Goal: Check status: Check status

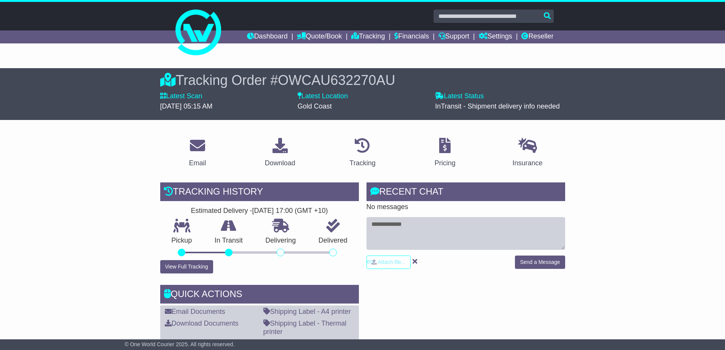
click at [487, 14] on input "text" at bounding box center [494, 16] width 120 height 13
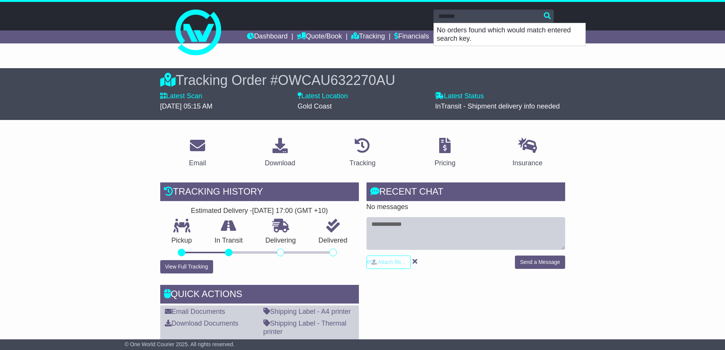
type input "*******"
click at [374, 39] on link "Tracking" at bounding box center [368, 36] width 34 height 13
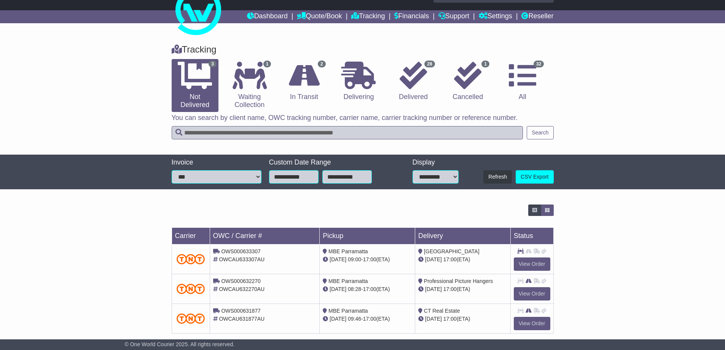
scroll to position [31, 0]
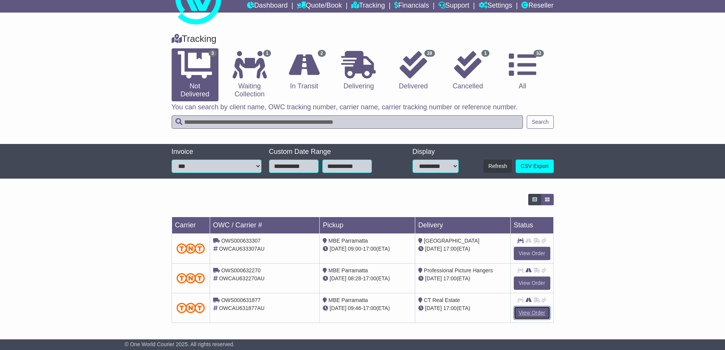
click at [530, 315] on link "View Order" at bounding box center [532, 312] width 37 height 13
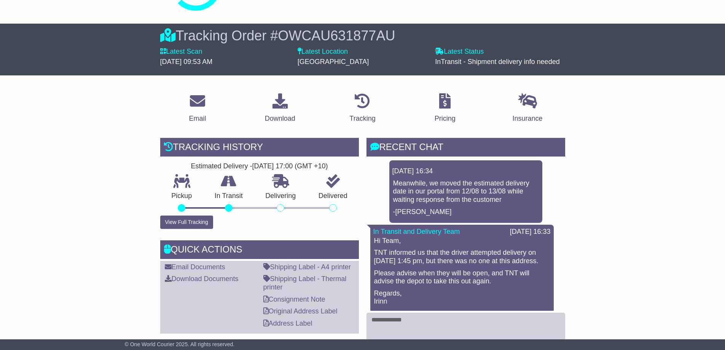
scroll to position [114, 0]
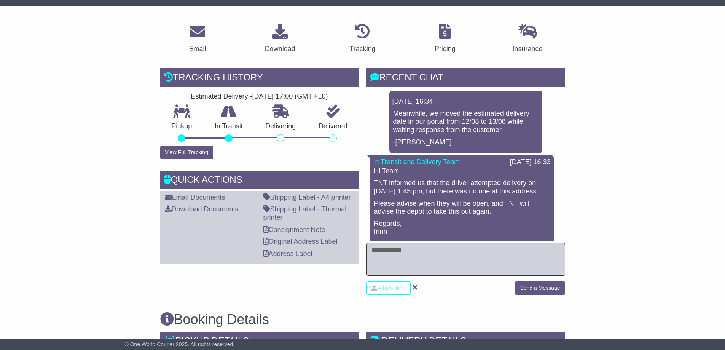
click at [479, 257] on textarea at bounding box center [466, 259] width 199 height 33
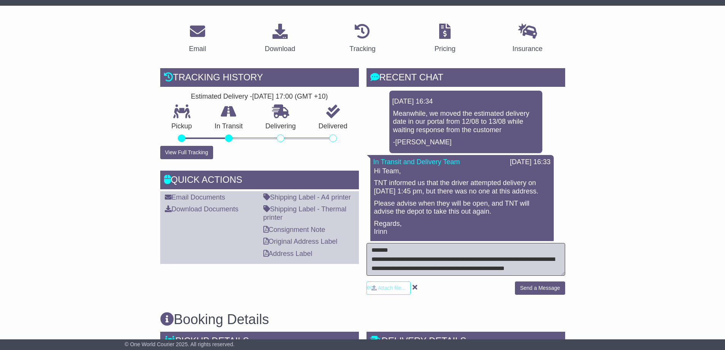
scroll to position [6, 0]
type textarea "**********"
click at [533, 287] on button "Send a Message" at bounding box center [540, 287] width 50 height 13
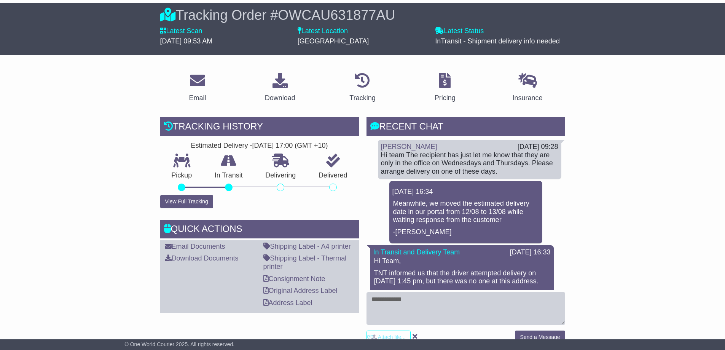
scroll to position [0, 0]
